Goal: Transaction & Acquisition: Purchase product/service

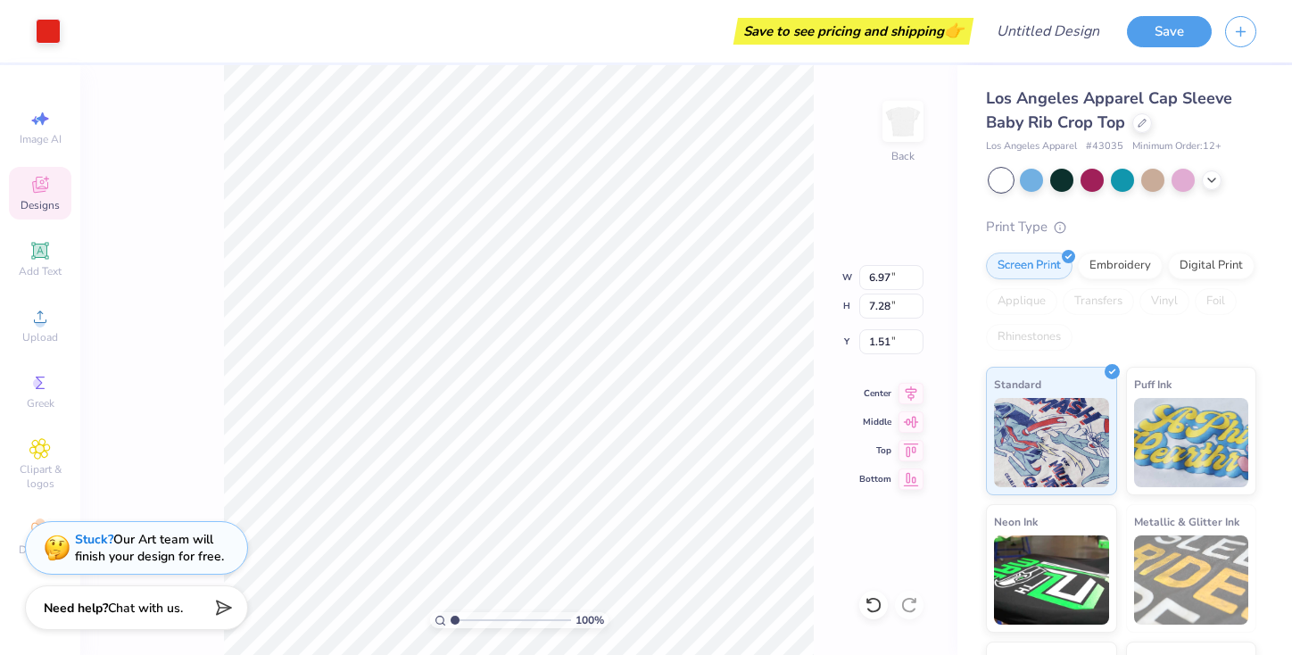
type input "1.51"
click at [1121, 268] on div "Embroidery" at bounding box center [1120, 263] width 85 height 27
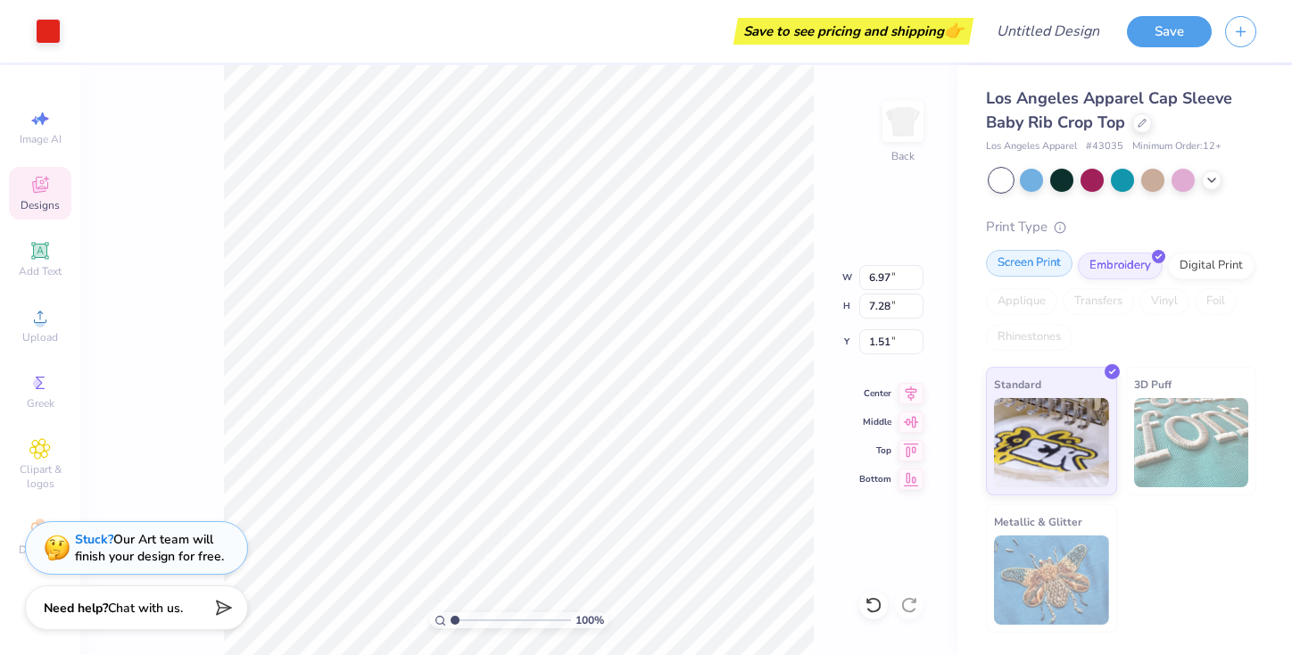
click at [1029, 262] on div "Screen Print" at bounding box center [1029, 263] width 87 height 27
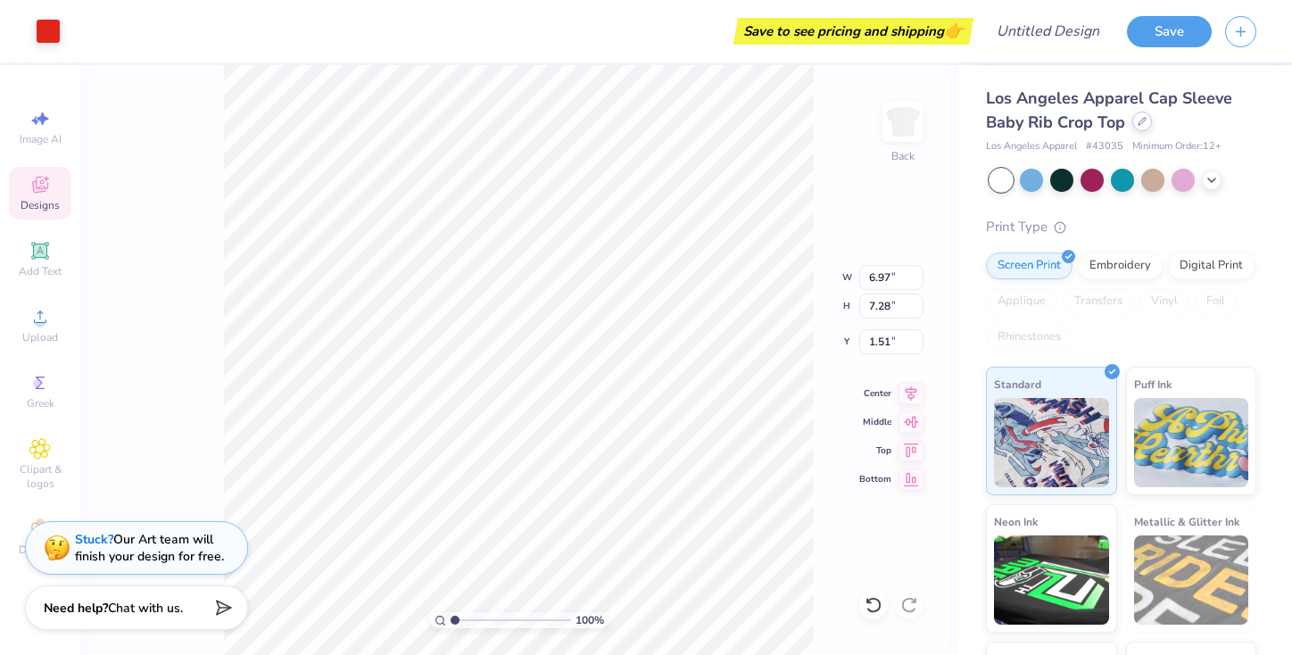
click at [1140, 125] on icon at bounding box center [1141, 121] width 9 height 9
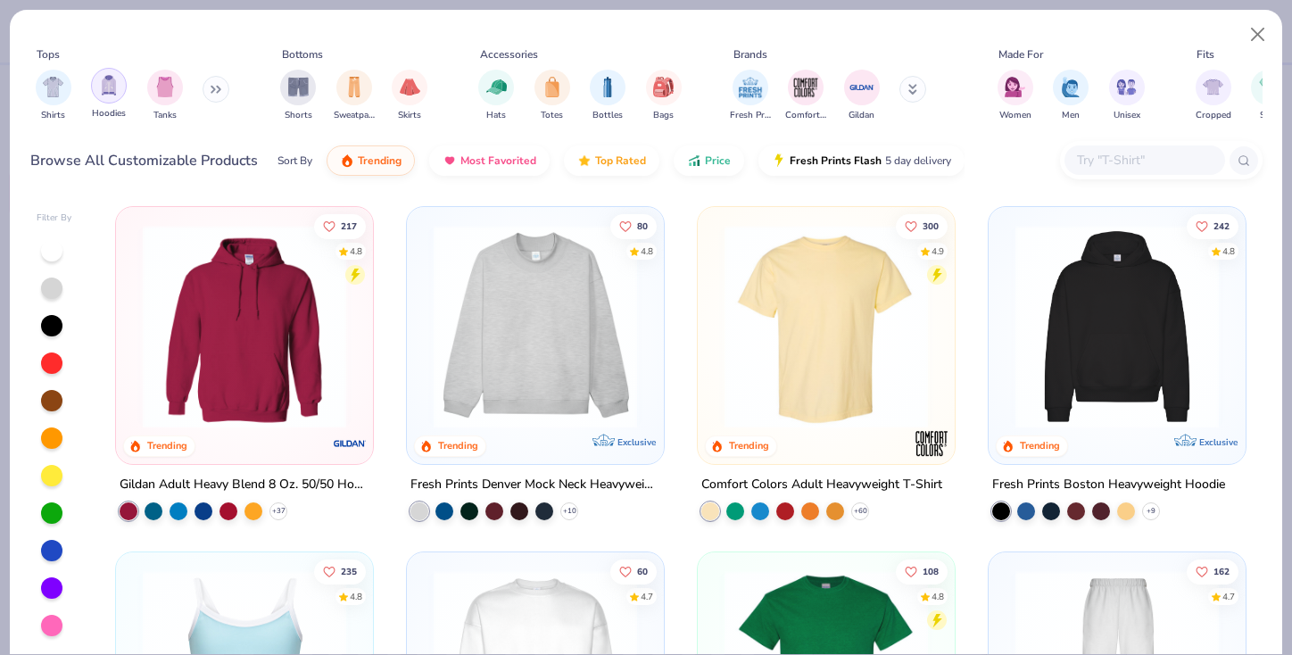
click at [106, 87] on img "filter for Hoodies" at bounding box center [109, 85] width 20 height 21
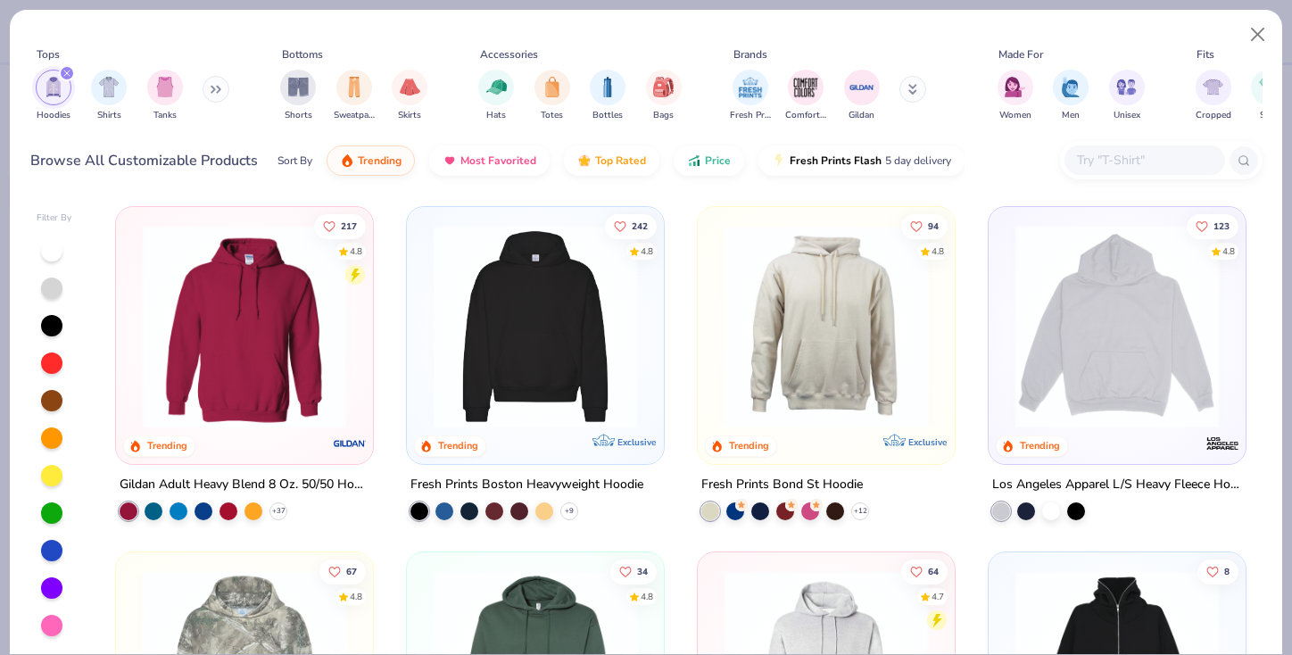
click at [536, 339] on img at bounding box center [535, 326] width 221 height 203
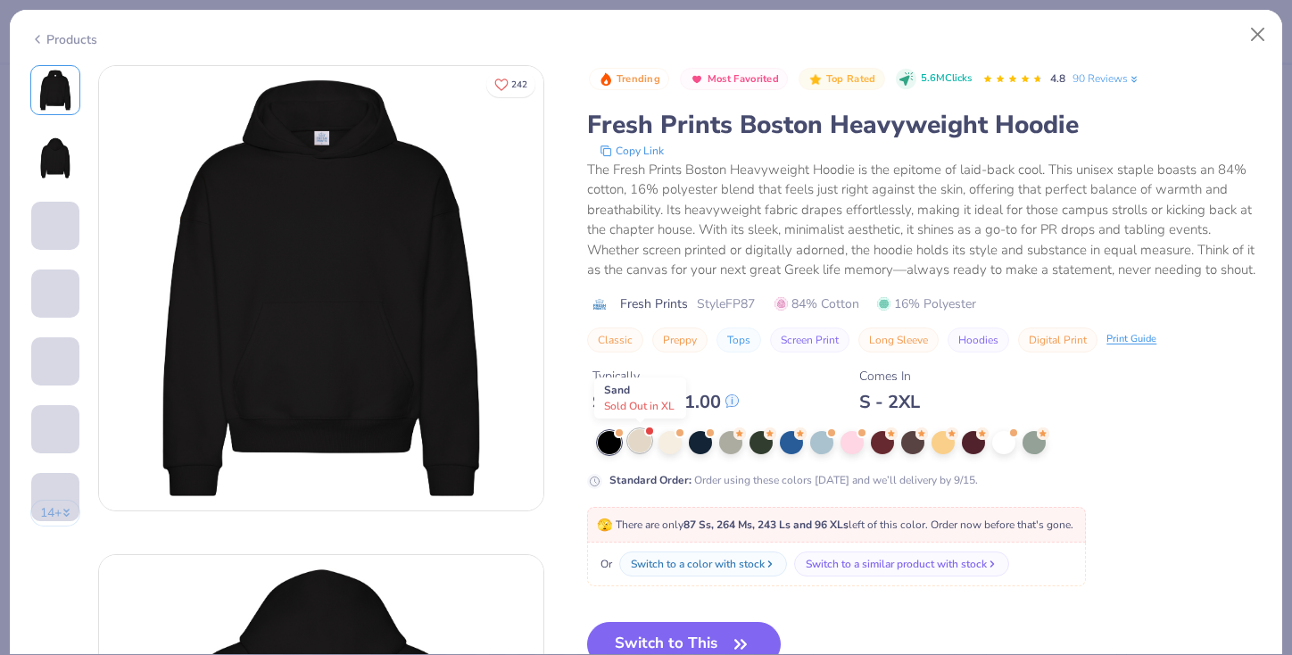
click at [641, 442] on div at bounding box center [639, 440] width 23 height 23
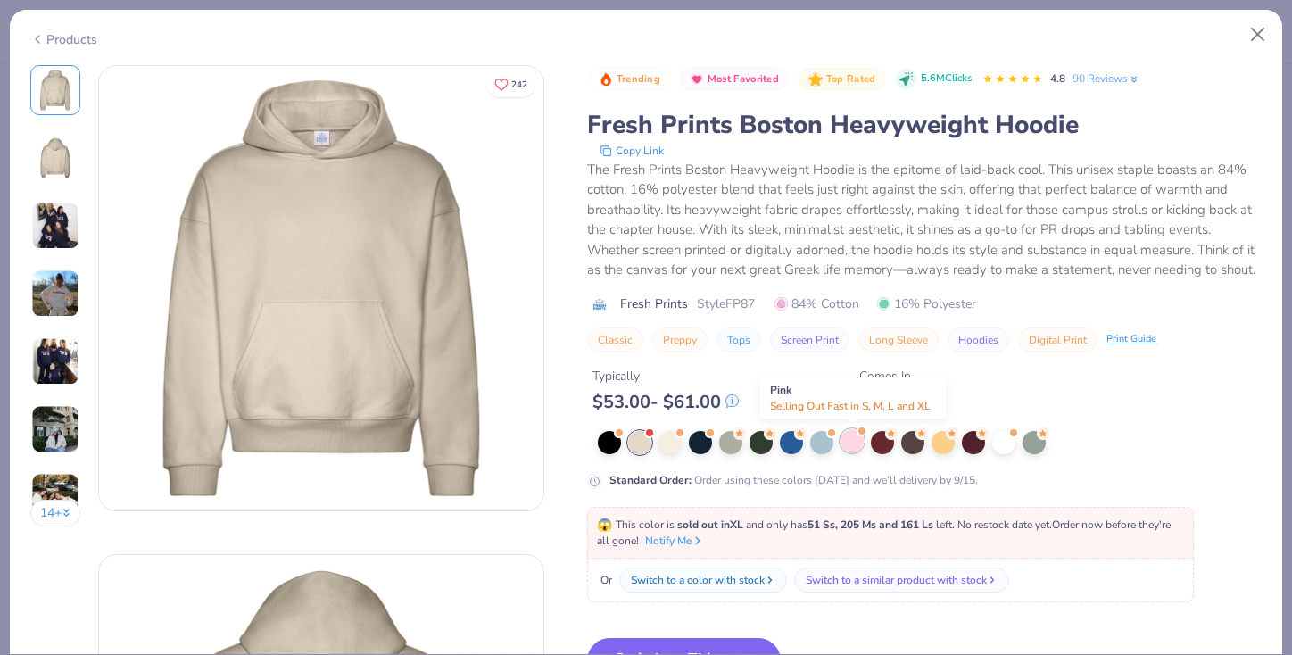
click at [853, 442] on div at bounding box center [851, 440] width 23 height 23
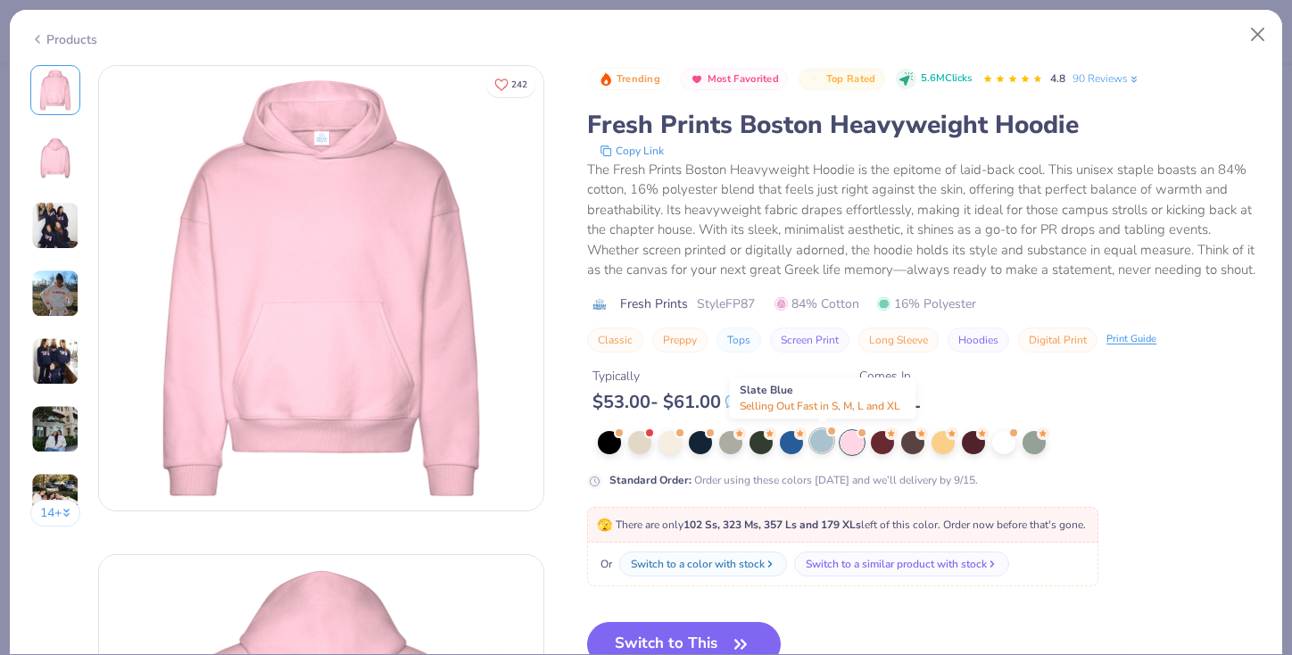
click at [825, 442] on div at bounding box center [821, 440] width 23 height 23
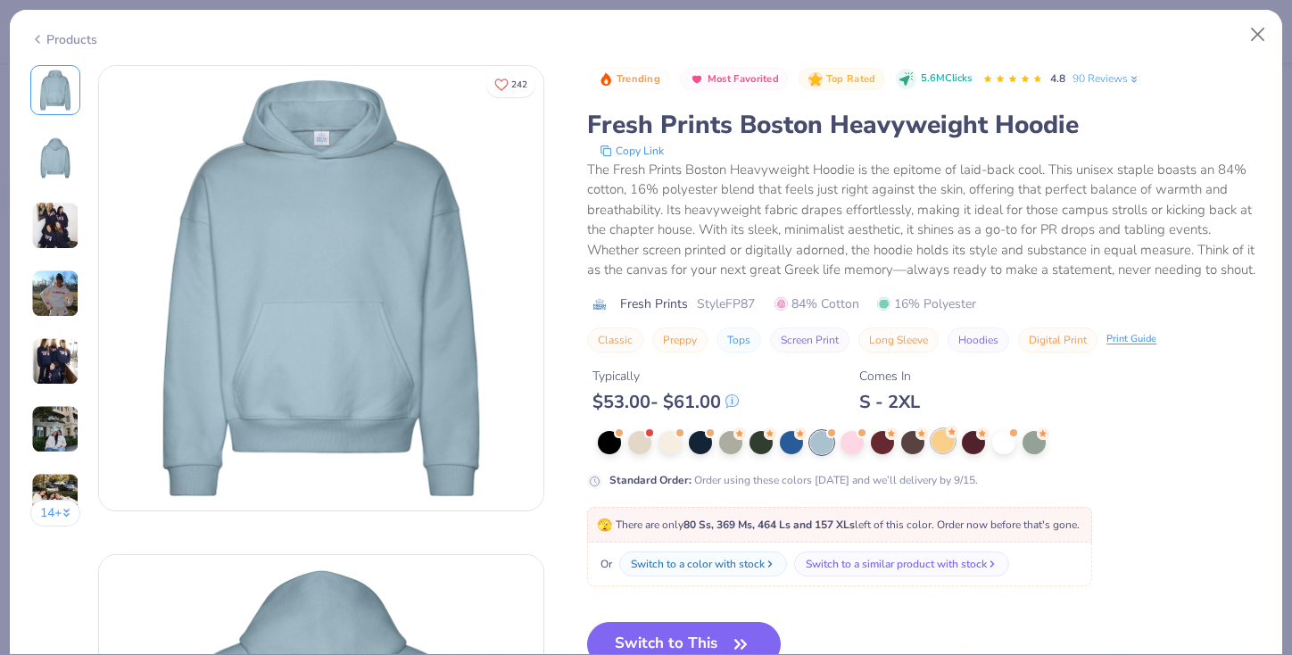
click at [945, 448] on div at bounding box center [942, 440] width 23 height 23
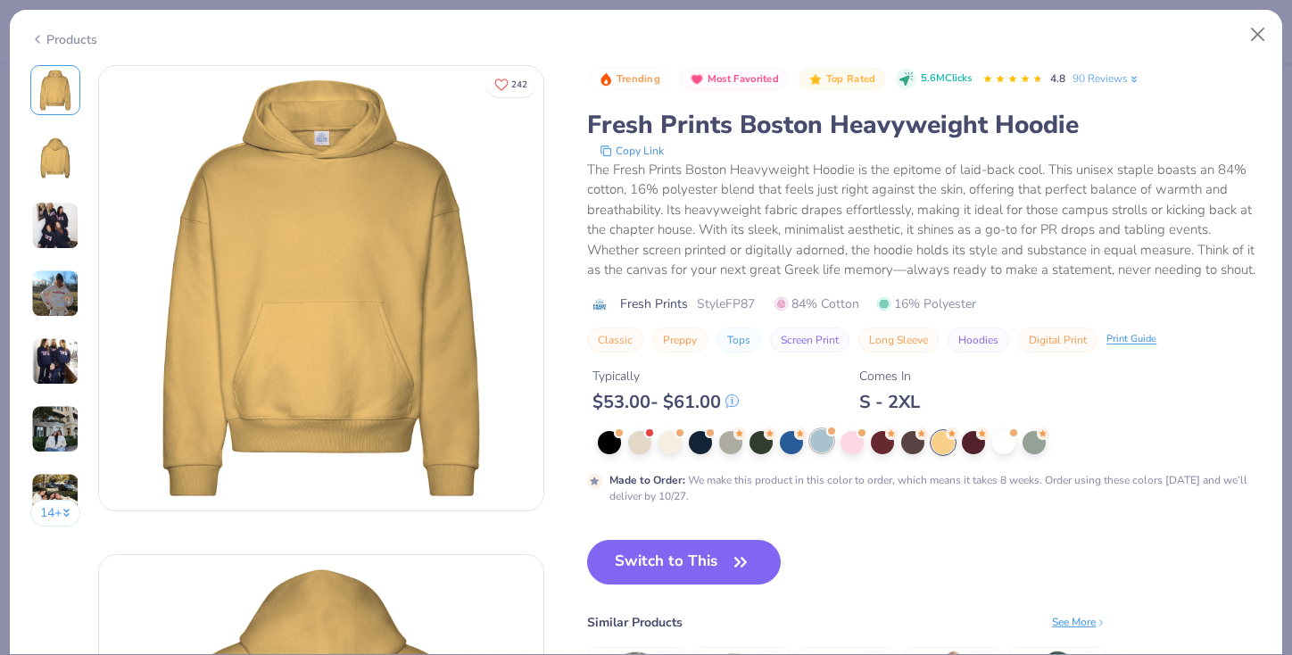
click at [823, 438] on div at bounding box center [821, 440] width 23 height 23
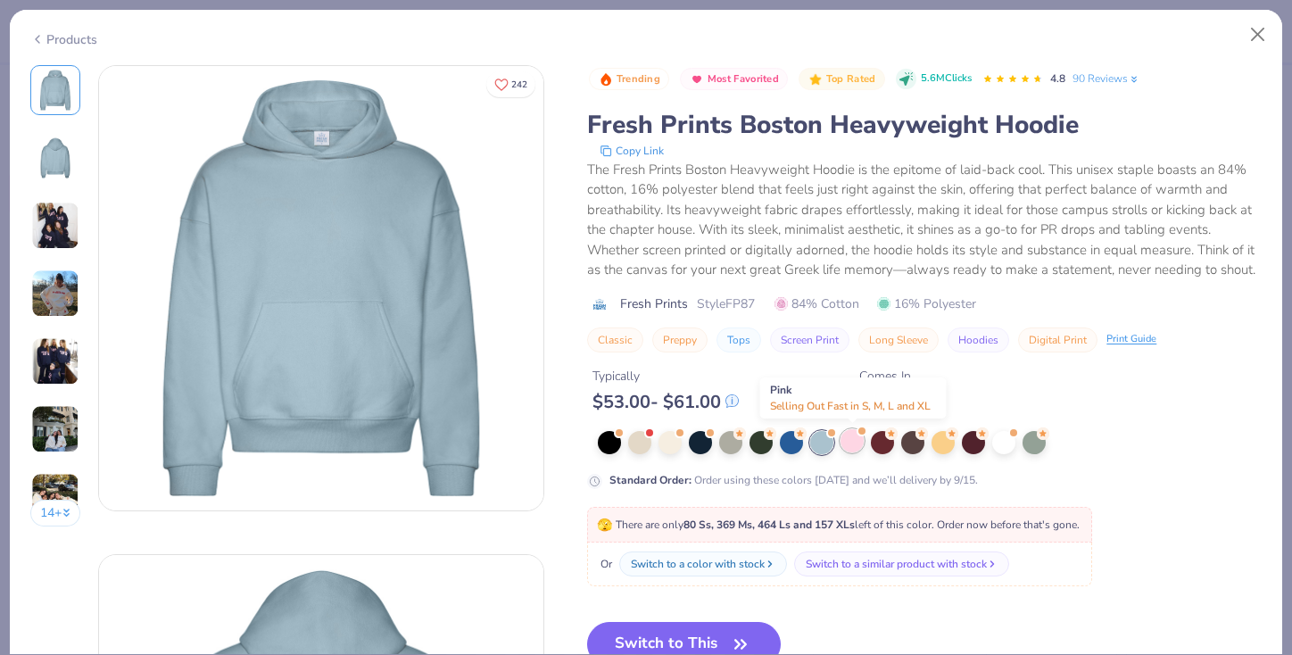
click at [853, 438] on div at bounding box center [851, 440] width 23 height 23
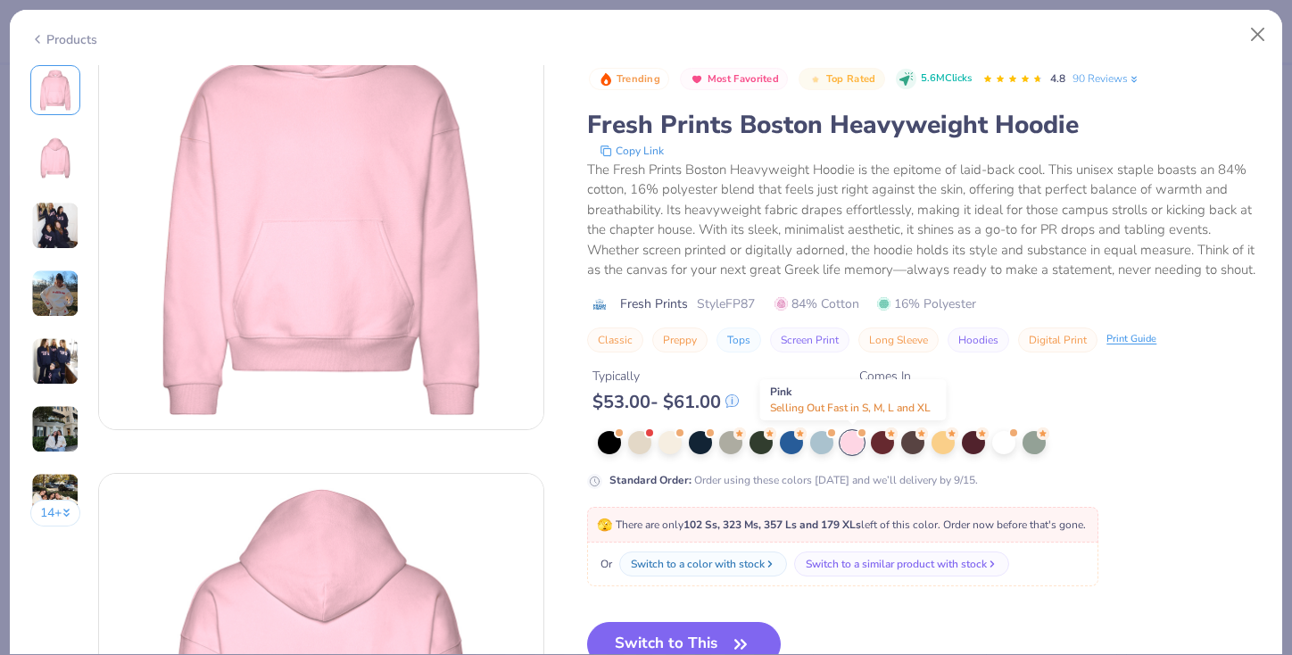
scroll to position [95, 0]
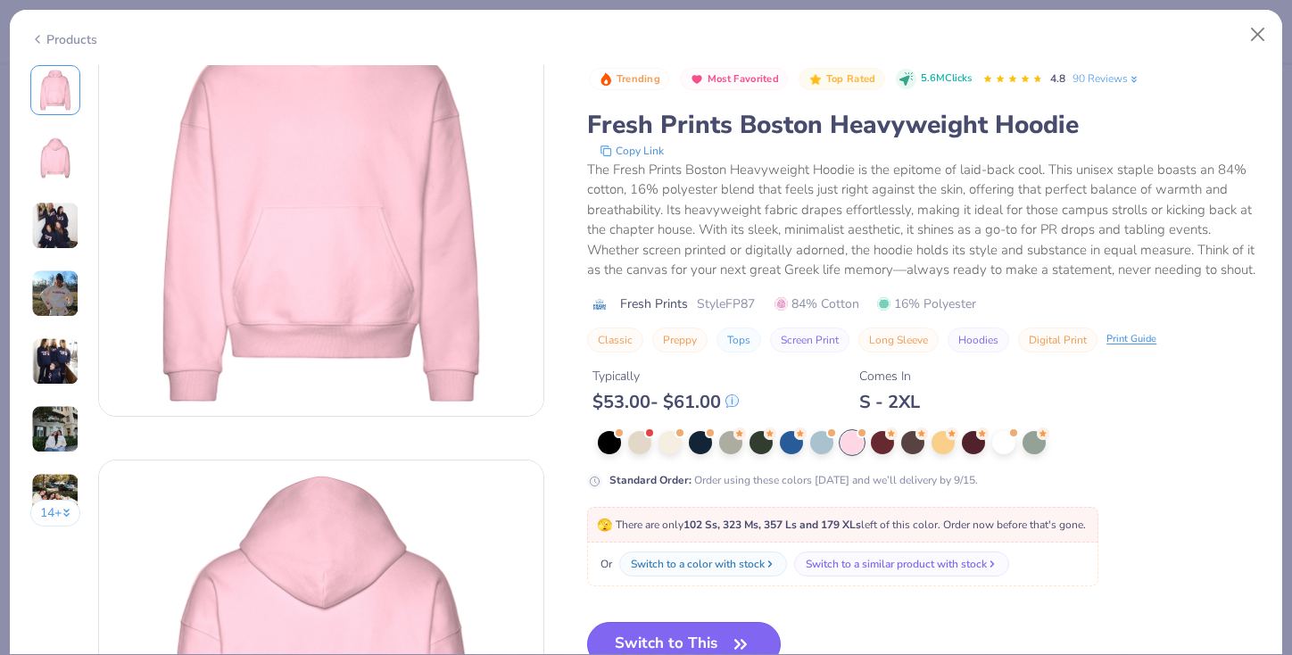
click at [733, 634] on icon "button" at bounding box center [740, 644] width 25 height 25
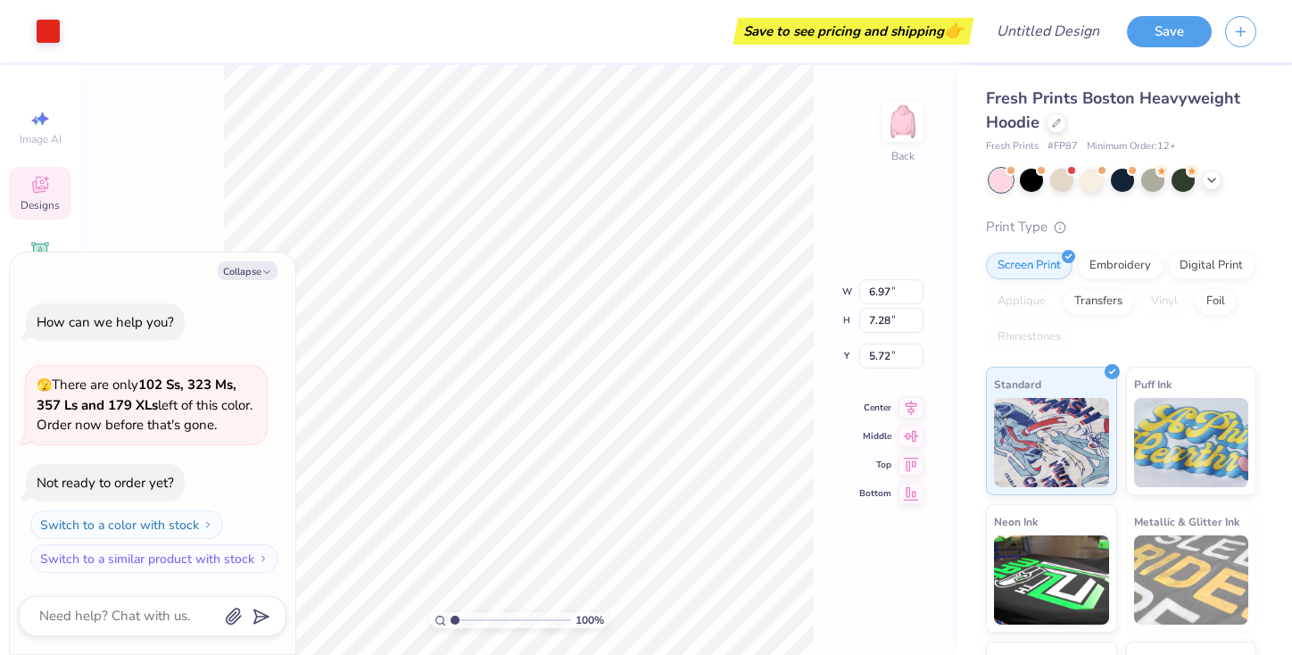
type textarea "x"
type input "2.20"
type textarea "x"
type input "9.75"
type input "10.19"
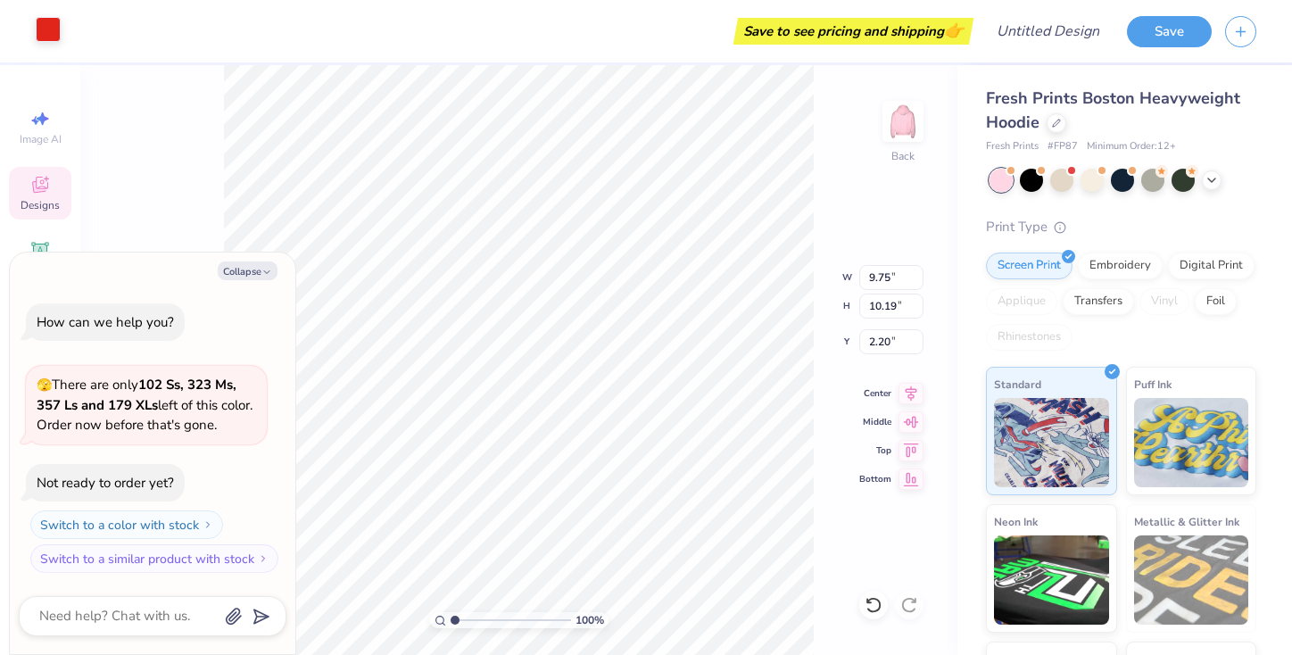
click at [44, 28] on div at bounding box center [48, 29] width 25 height 25
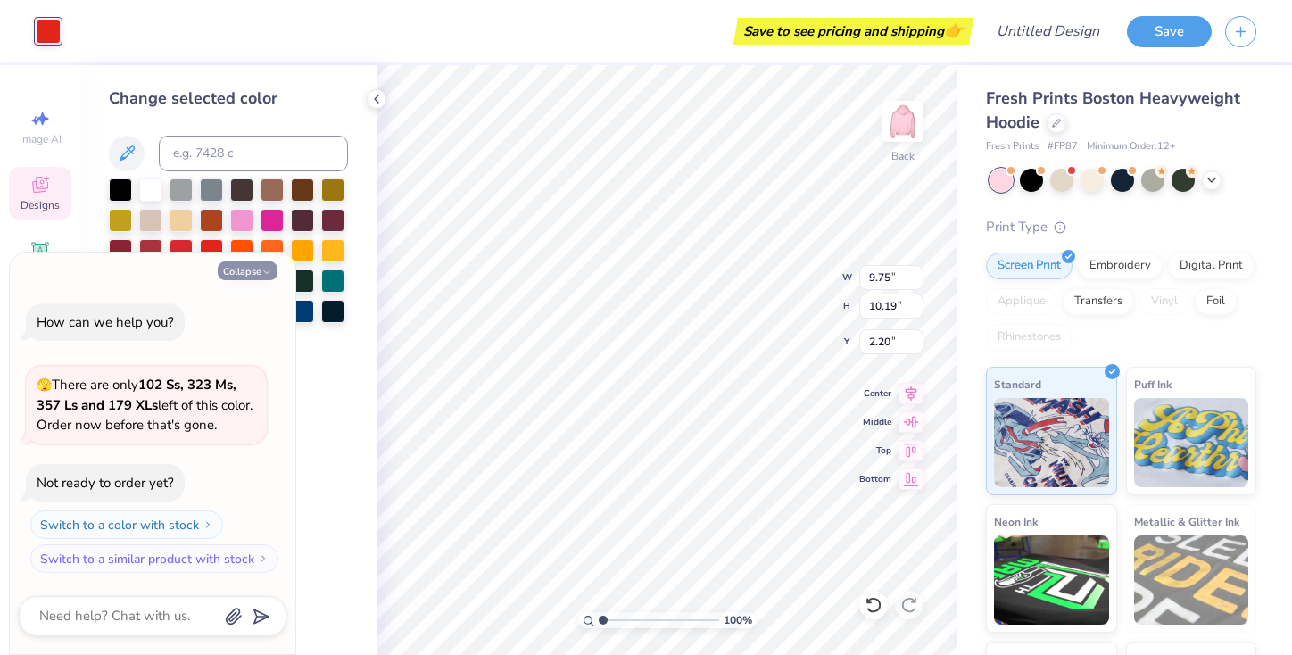
click at [259, 275] on button "Collapse" at bounding box center [248, 270] width 60 height 19
type textarea "x"
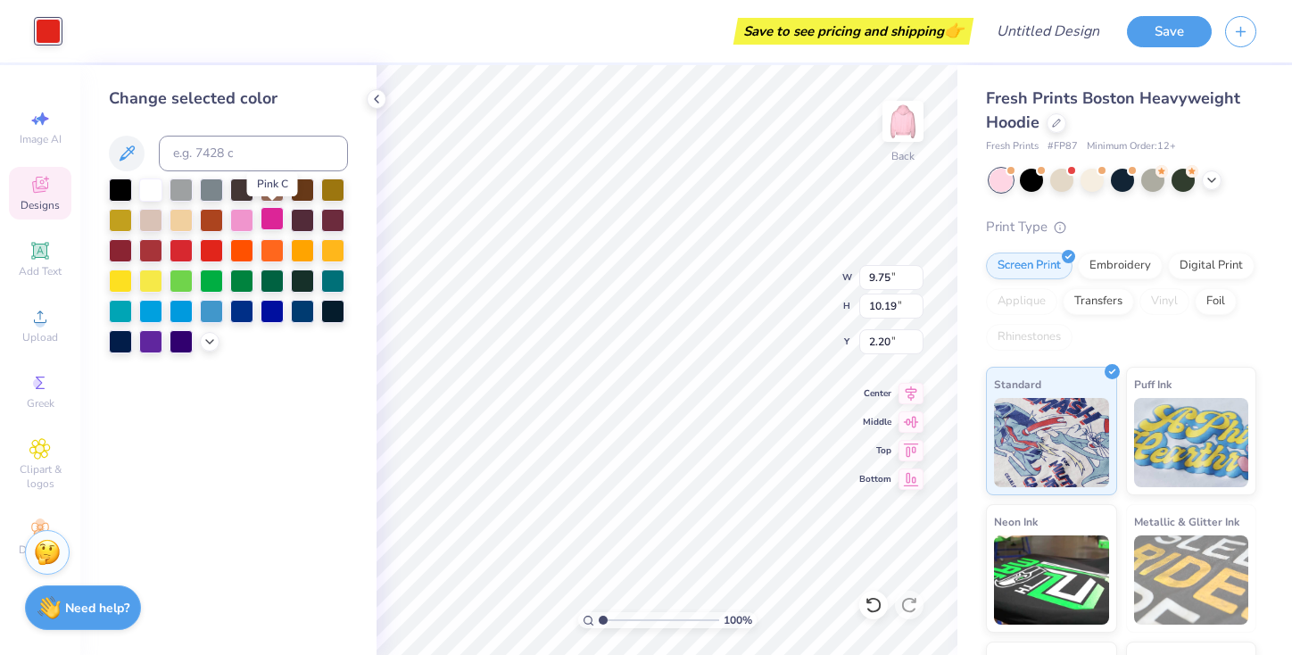
click at [274, 221] on div at bounding box center [271, 218] width 23 height 23
